Goal: Information Seeking & Learning: Learn about a topic

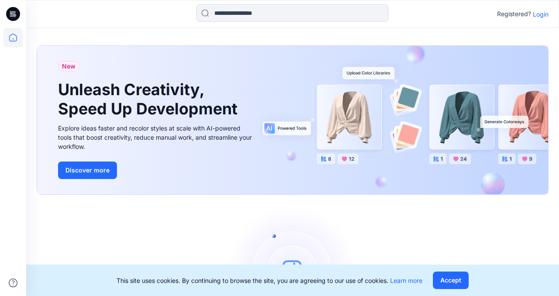
click at [543, 14] on p "Login" at bounding box center [541, 14] width 16 height 9
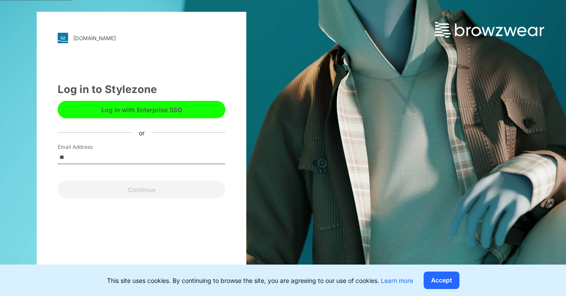
type input "**********"
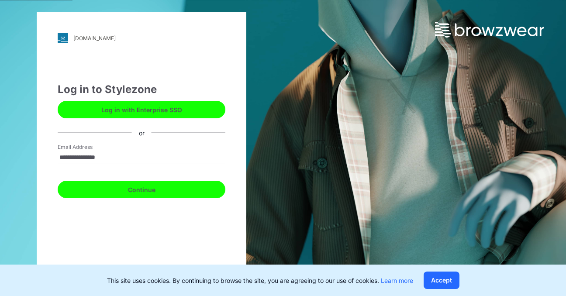
click at [157, 191] on button "Continue" at bounding box center [142, 189] width 168 height 17
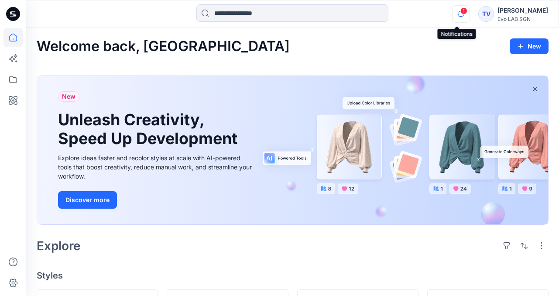
click at [458, 14] on icon "button" at bounding box center [461, 13] width 17 height 17
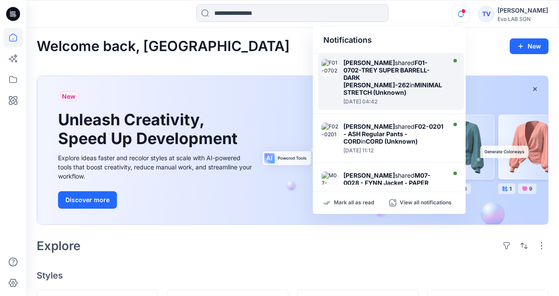
click at [377, 80] on strong "F01-0702-TREY SUPER BARRELL-DARK [PERSON_NAME]-262" at bounding box center [386, 74] width 86 height 30
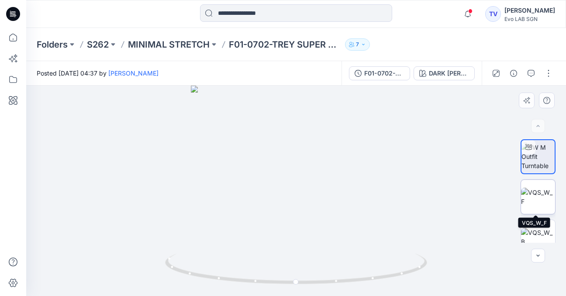
click at [533, 198] on img at bounding box center [538, 197] width 34 height 18
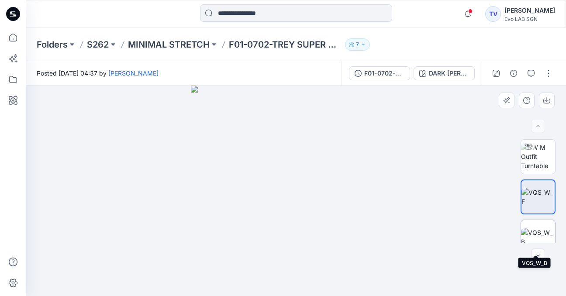
click at [538, 232] on img at bounding box center [538, 237] width 34 height 18
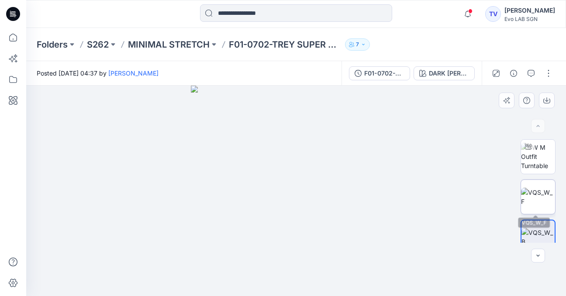
click at [548, 192] on img at bounding box center [538, 197] width 34 height 18
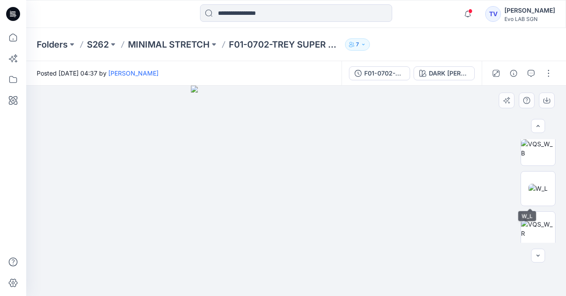
scroll to position [90, 0]
click at [536, 150] on img at bounding box center [538, 147] width 34 height 18
click at [536, 192] on img at bounding box center [537, 186] width 19 height 9
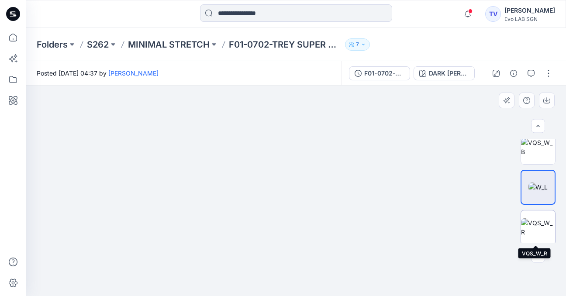
click at [532, 233] on img at bounding box center [538, 227] width 34 height 18
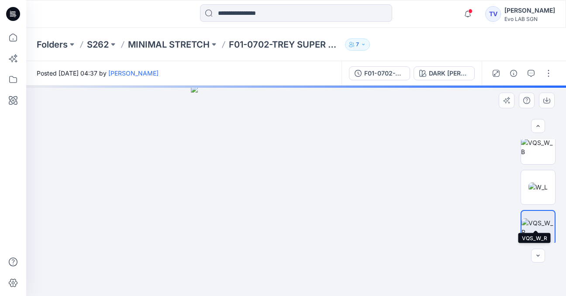
scroll to position [132, 0]
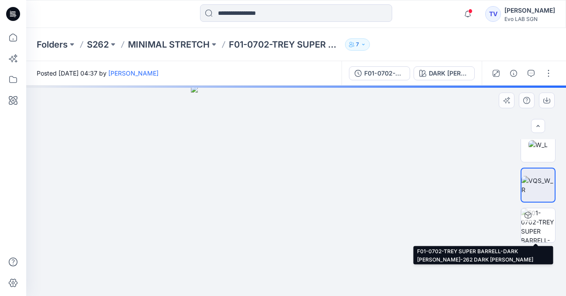
click at [534, 218] on img at bounding box center [538, 225] width 34 height 34
